Goal: Information Seeking & Learning: Learn about a topic

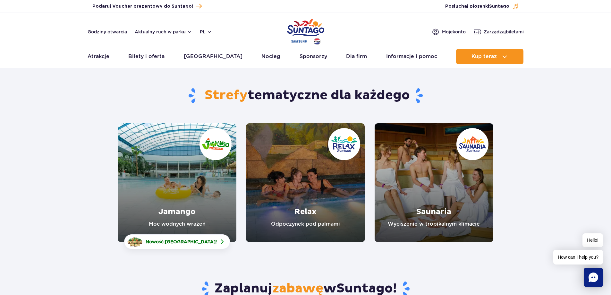
drag, startPoint x: 208, startPoint y: 34, endPoint x: 208, endPoint y: 41, distance: 7.1
click at [208, 34] on button "pl" at bounding box center [206, 32] width 12 height 6
click at [213, 58] on span "EN" at bounding box center [215, 59] width 6 height 6
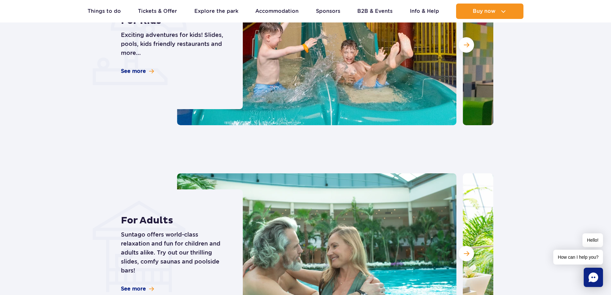
scroll to position [422, 0]
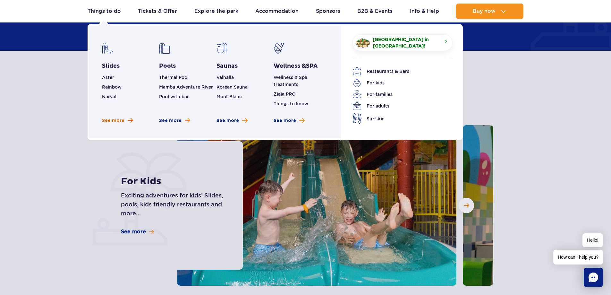
click at [121, 121] on span "See more" at bounding box center [113, 120] width 22 height 6
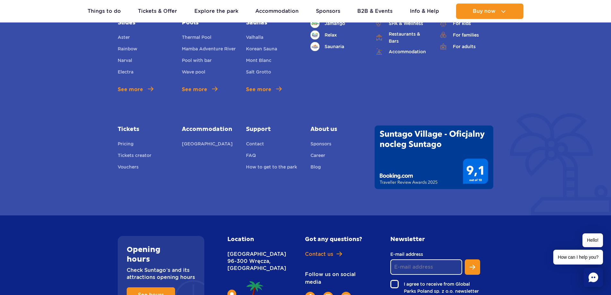
scroll to position [2523, 0]
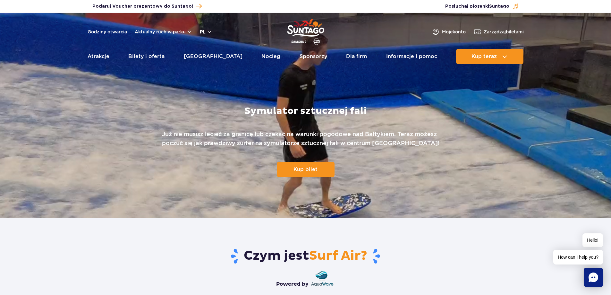
click at [210, 30] on button "pl" at bounding box center [206, 32] width 12 height 6
click at [211, 58] on button "EN" at bounding box center [210, 59] width 18 height 6
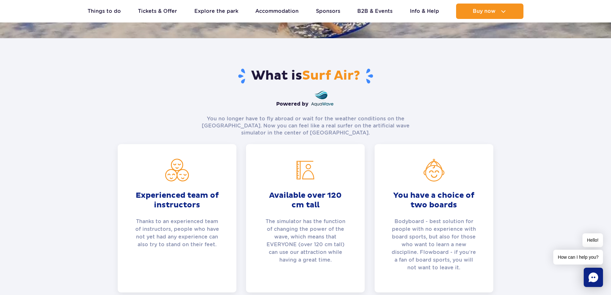
scroll to position [160, 0]
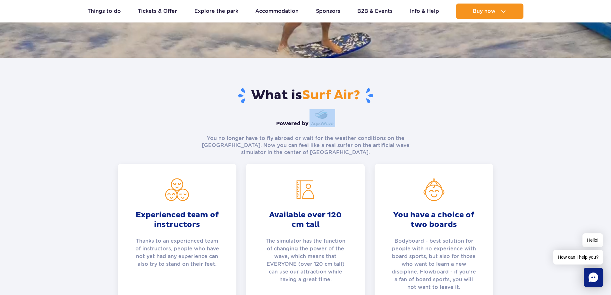
drag, startPoint x: 333, startPoint y: 124, endPoint x: 313, endPoint y: 124, distance: 20.9
click at [313, 124] on div "Powered by" at bounding box center [306, 118] width 376 height 18
click at [306, 148] on p "You no longer have to fly abroad or wait for the weather conditions on the [GEO…" at bounding box center [306, 145] width 234 height 21
